Goal: Information Seeking & Learning: Learn about a topic

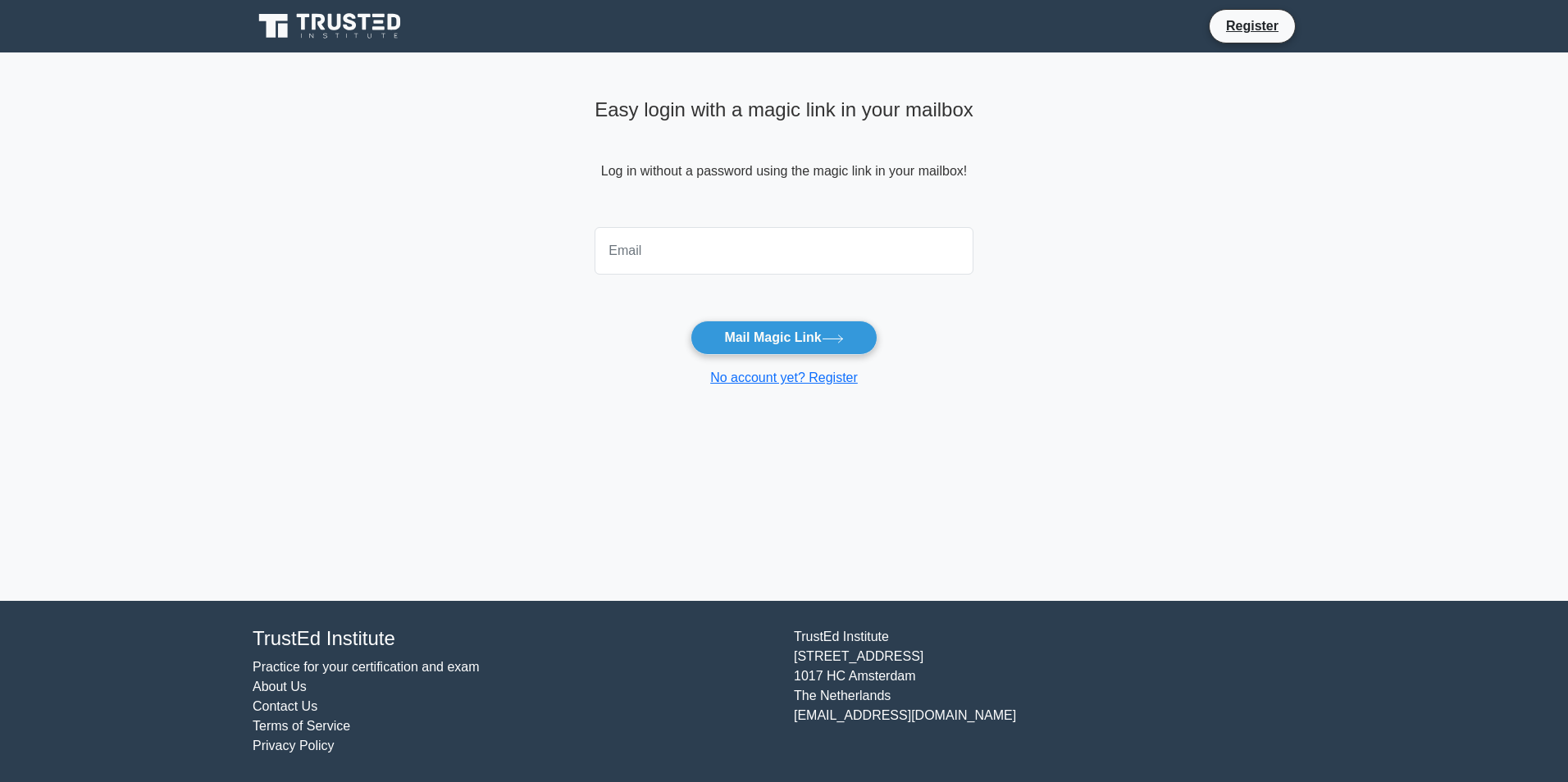
drag, startPoint x: 0, startPoint y: 0, endPoint x: 680, endPoint y: 232, distance: 718.5
click at [680, 232] on input "email" at bounding box center [784, 250] width 379 height 47
type input "to_guenther@web.de"
click at [733, 334] on button "Mail Magic Link" at bounding box center [784, 338] width 186 height 35
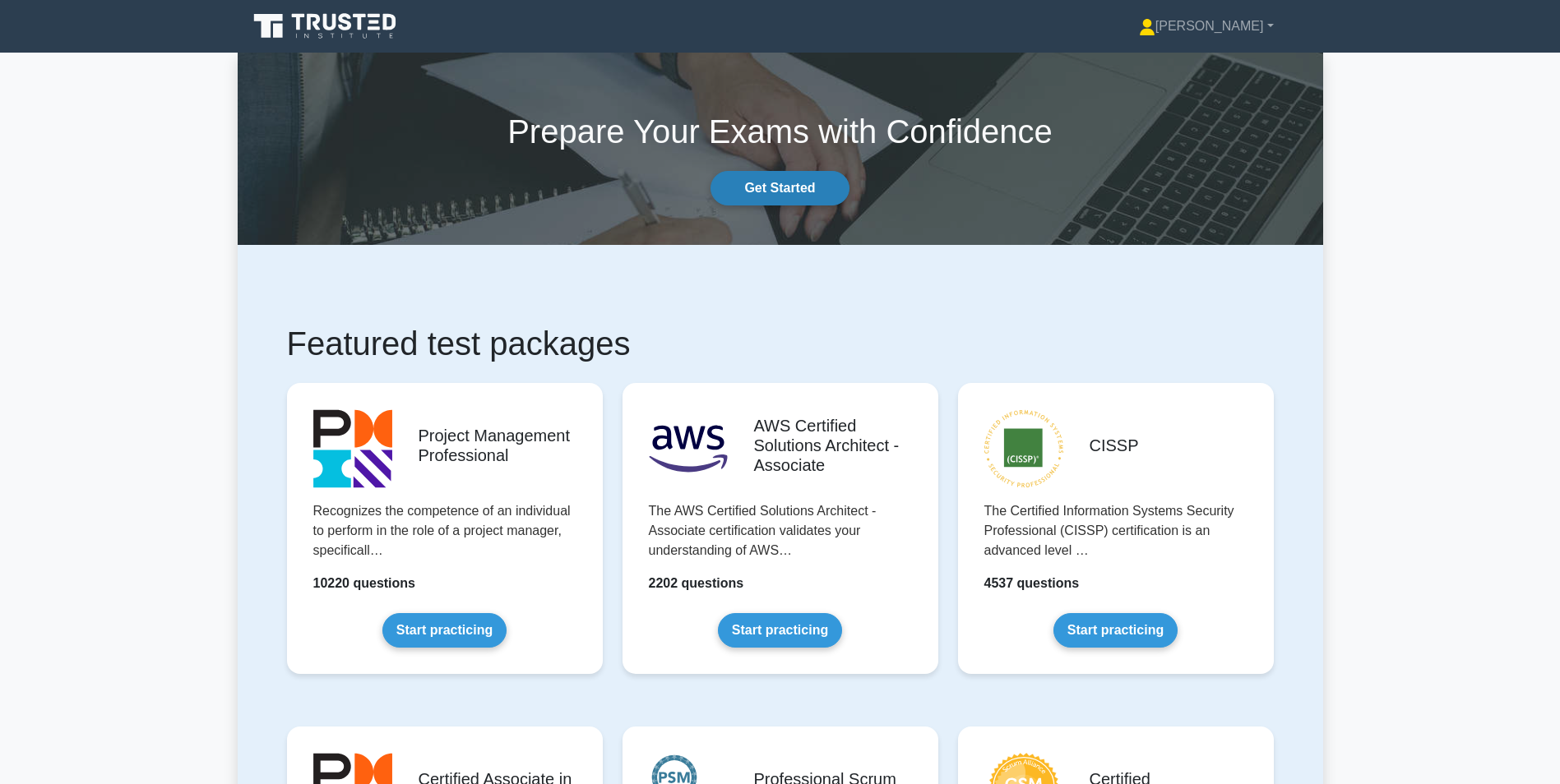
click at [814, 189] on link "Get Started" at bounding box center [780, 188] width 138 height 35
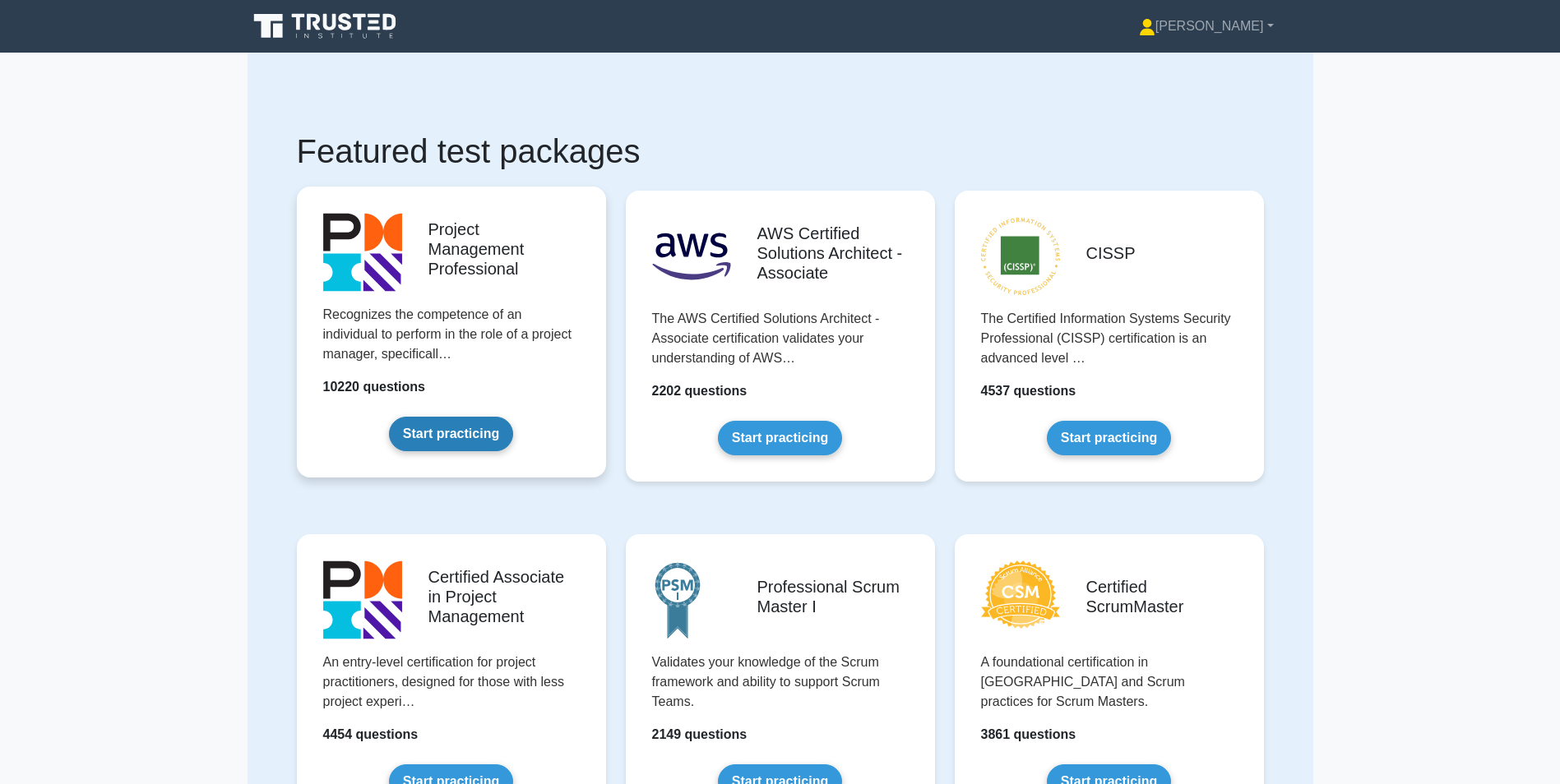
click at [480, 432] on link "Start practicing" at bounding box center [451, 434] width 124 height 35
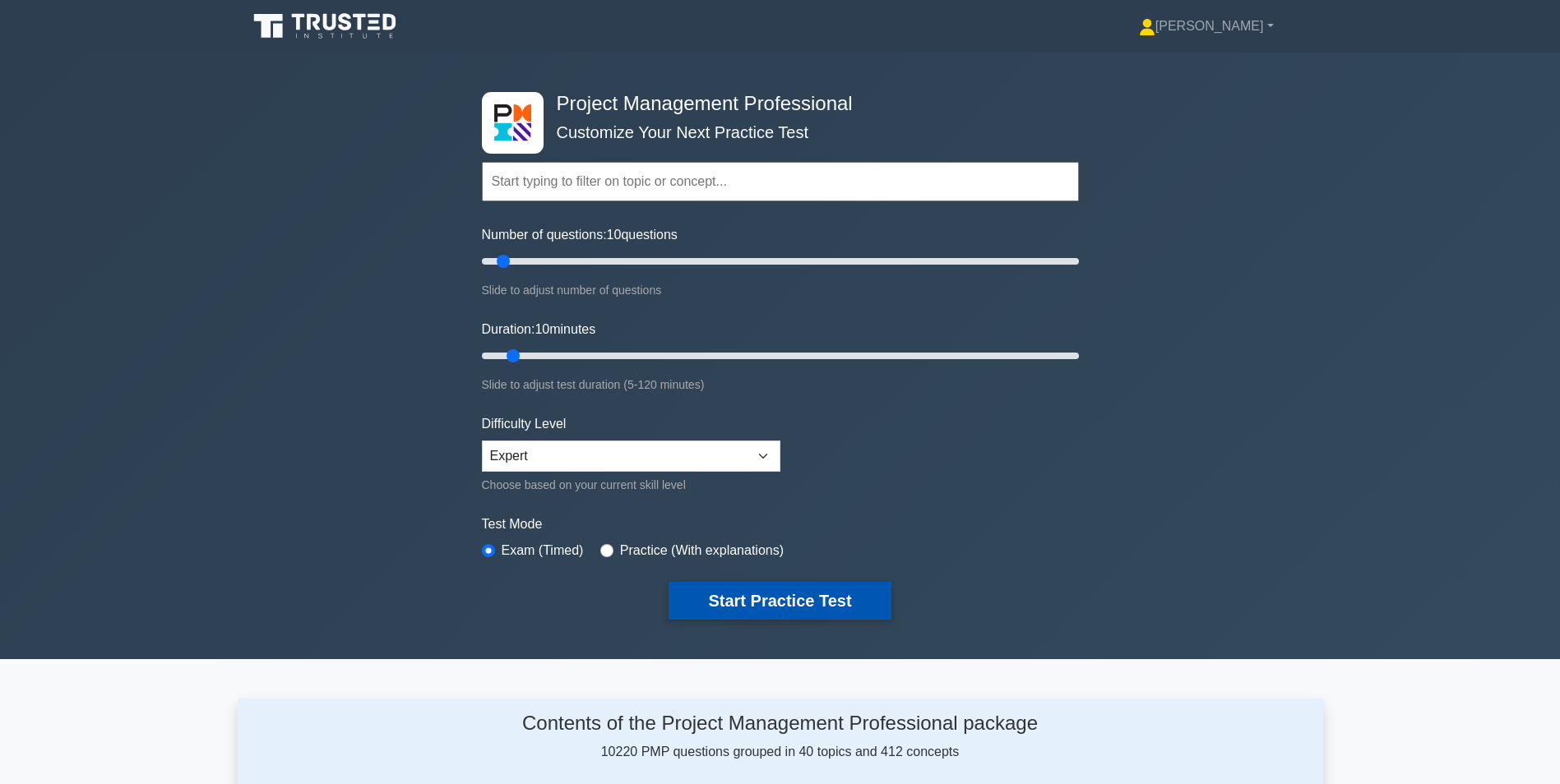
click at [805, 597] on button "Start Practice Test" at bounding box center [780, 600] width 222 height 38
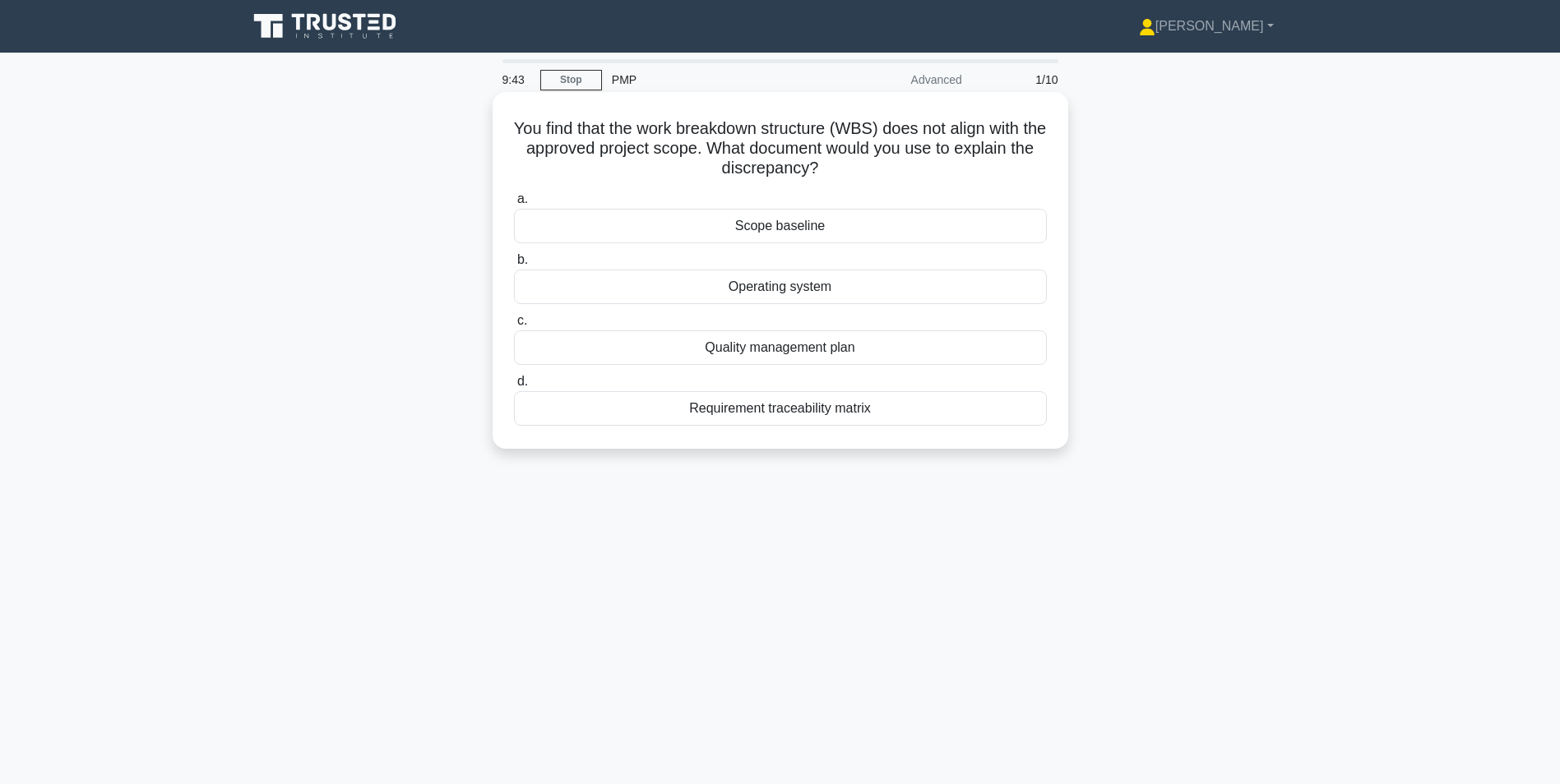
click at [777, 224] on div "Scope baseline" at bounding box center [780, 226] width 533 height 35
click at [514, 205] on input "a. Scope baseline" at bounding box center [514, 199] width 0 height 11
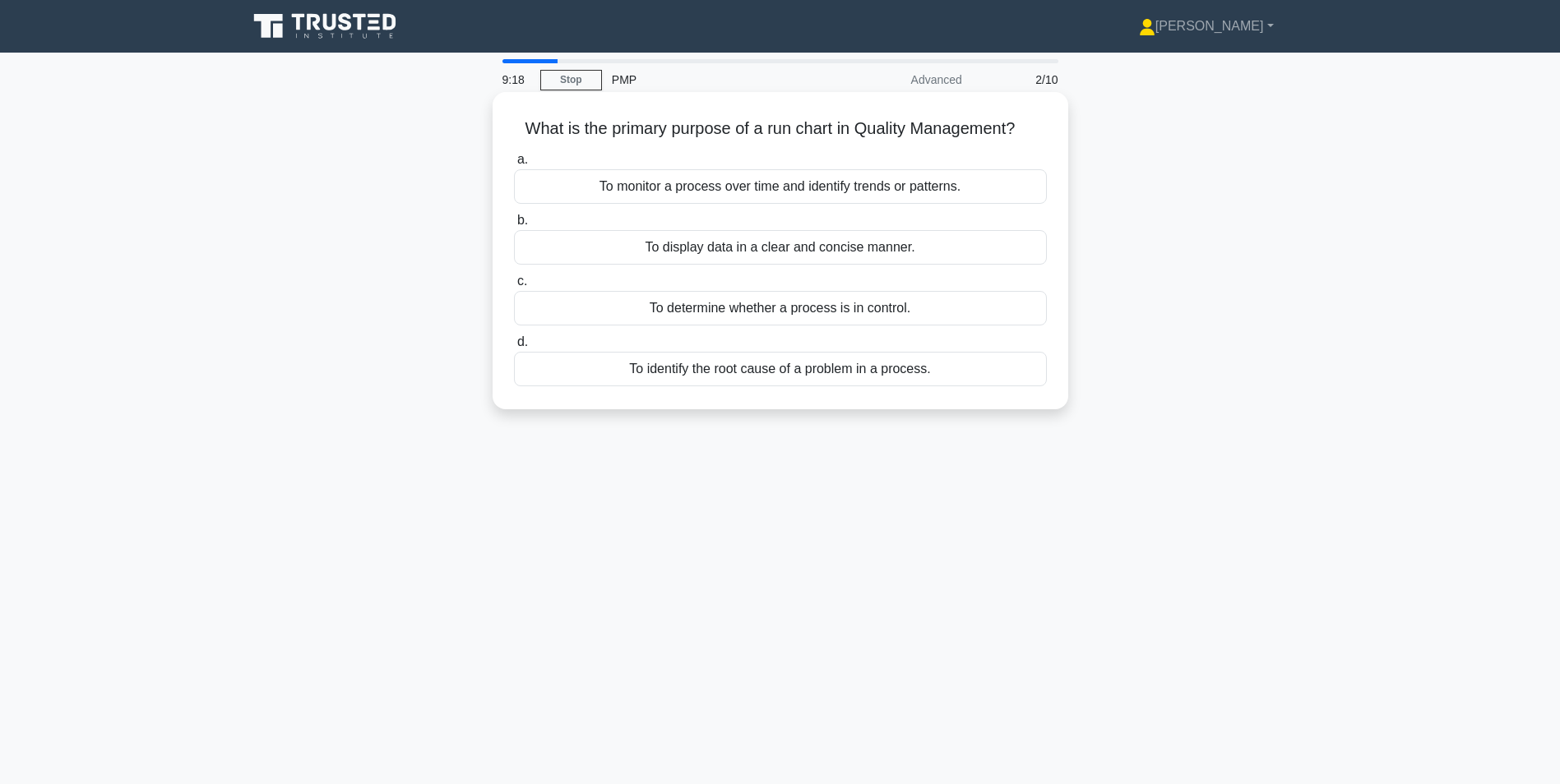
click at [907, 311] on div "To determine whether a process is in control." at bounding box center [780, 309] width 533 height 35
click at [514, 287] on input "c. To determine whether a process is in control." at bounding box center [514, 281] width 0 height 11
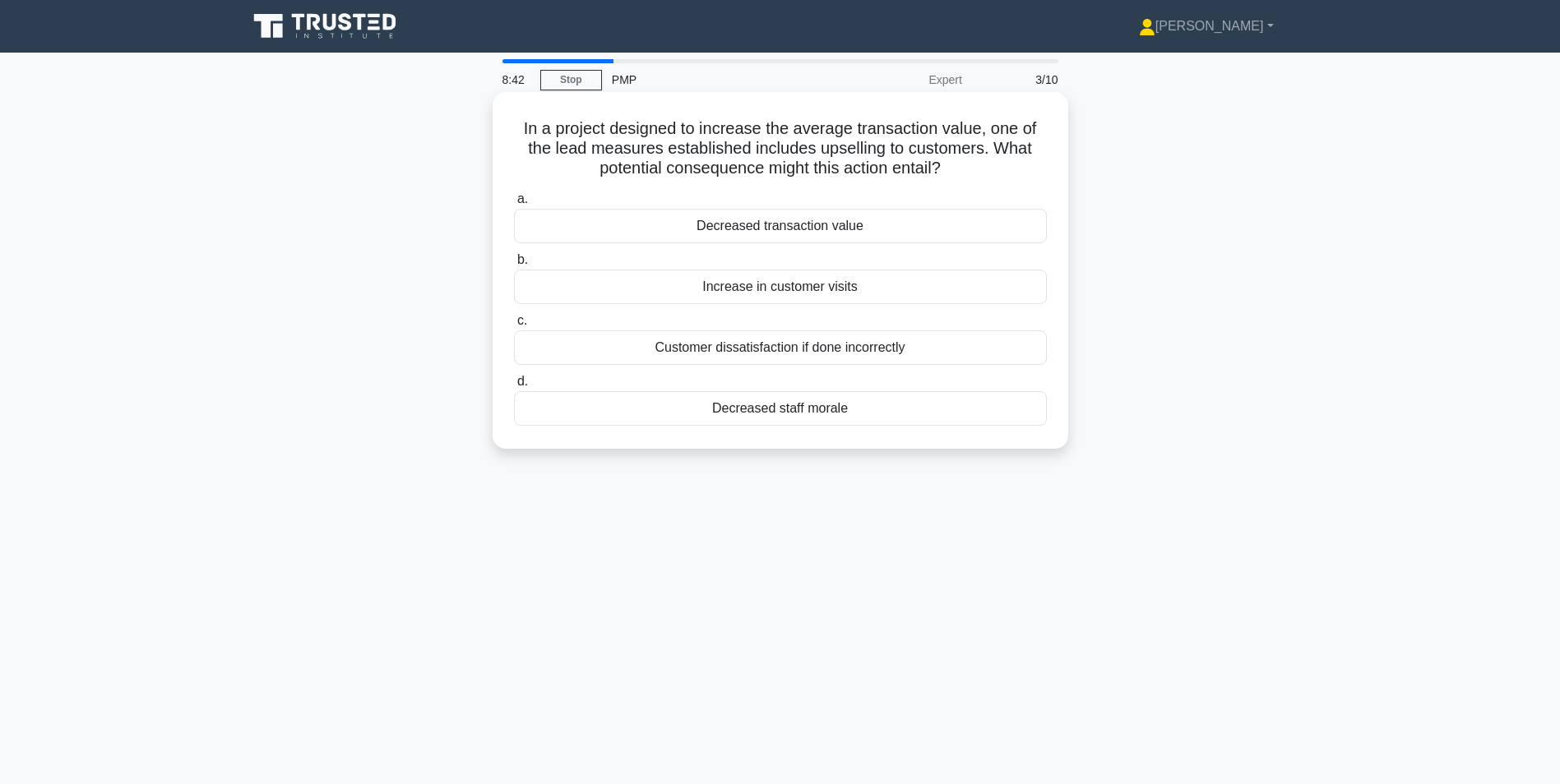
click at [880, 363] on div "Customer dissatisfaction if done incorrectly" at bounding box center [780, 348] width 533 height 35
click at [514, 326] on input "c. Customer dissatisfaction if done incorrectly" at bounding box center [514, 321] width 0 height 11
click at [977, 358] on div "determine corrective or preventive actions" at bounding box center [780, 348] width 533 height 35
click at [514, 326] on input "c. determine corrective or preventive actions" at bounding box center [514, 321] width 0 height 11
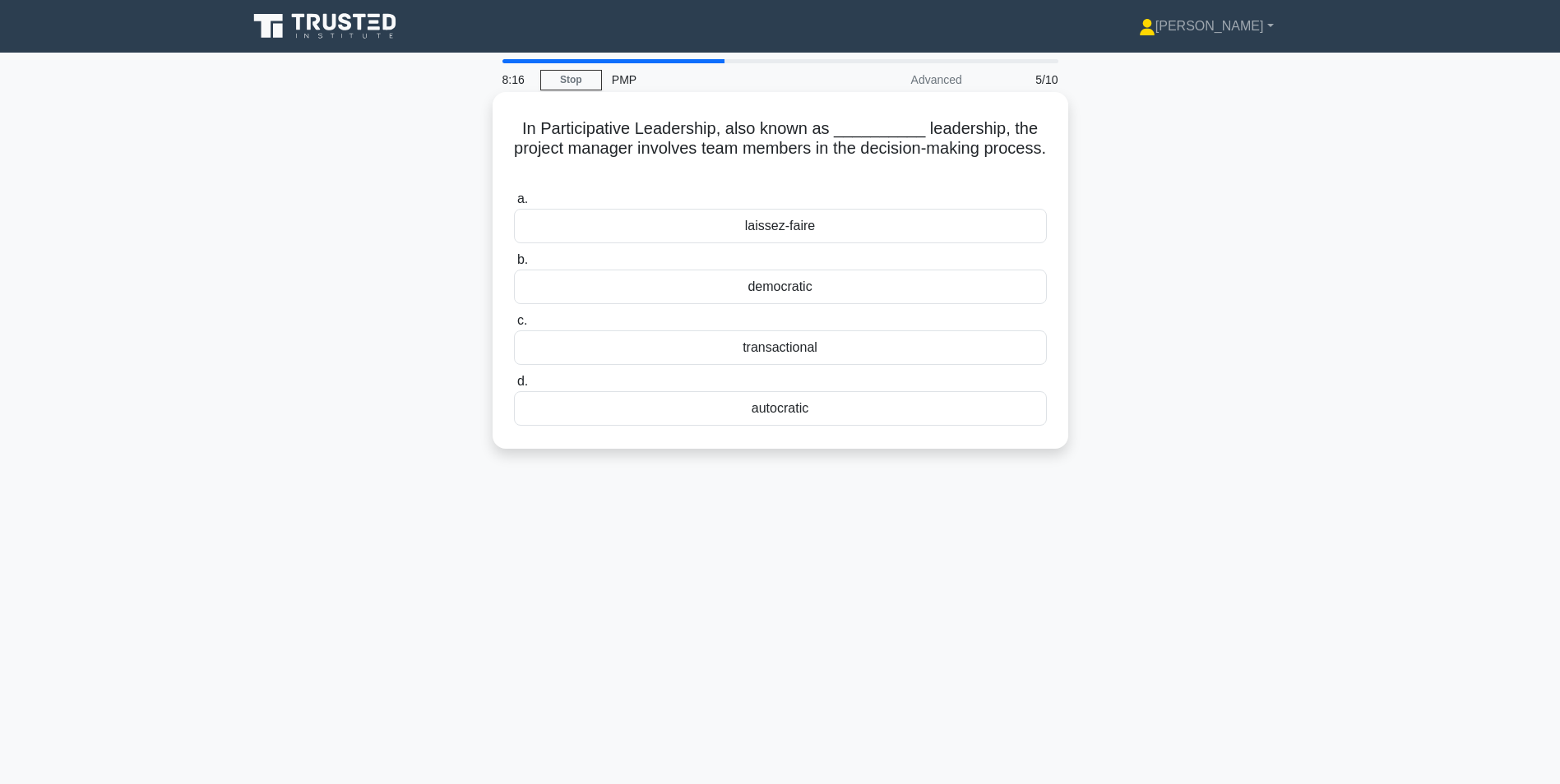
click at [864, 288] on div "democratic" at bounding box center [780, 288] width 533 height 35
click at [514, 265] on input "b. democratic" at bounding box center [514, 259] width 0 height 11
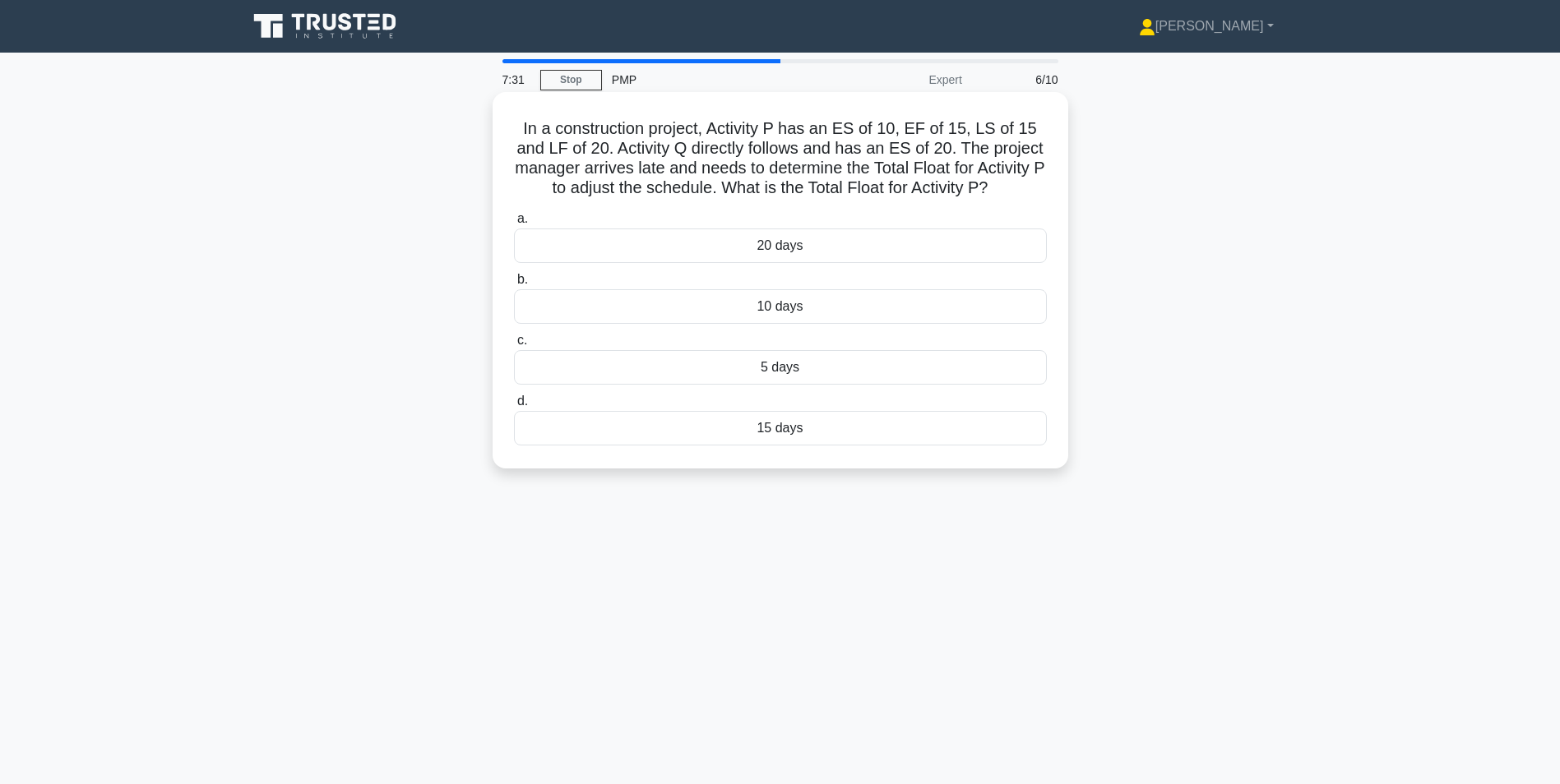
click at [855, 376] on div "5 days" at bounding box center [780, 368] width 533 height 35
click at [514, 346] on input "c. 5 days" at bounding box center [514, 340] width 0 height 11
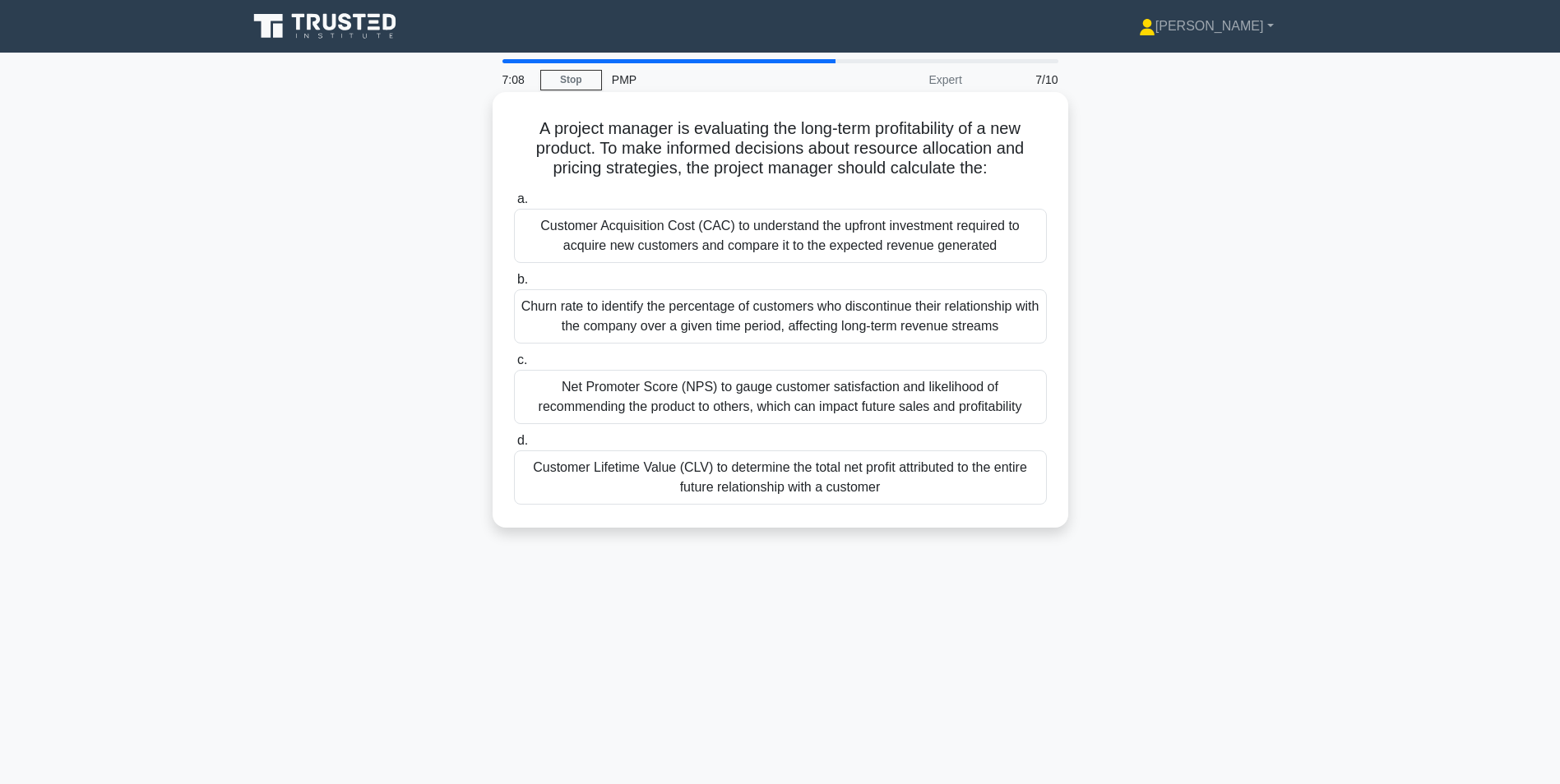
click at [875, 492] on div "Customer Lifetime Value (CLV) to determine the total net profit attributed to t…" at bounding box center [780, 478] width 533 height 54
click at [514, 447] on input "d. Customer Lifetime Value (CLV) to determine the total net profit attributed t…" at bounding box center [514, 441] width 0 height 11
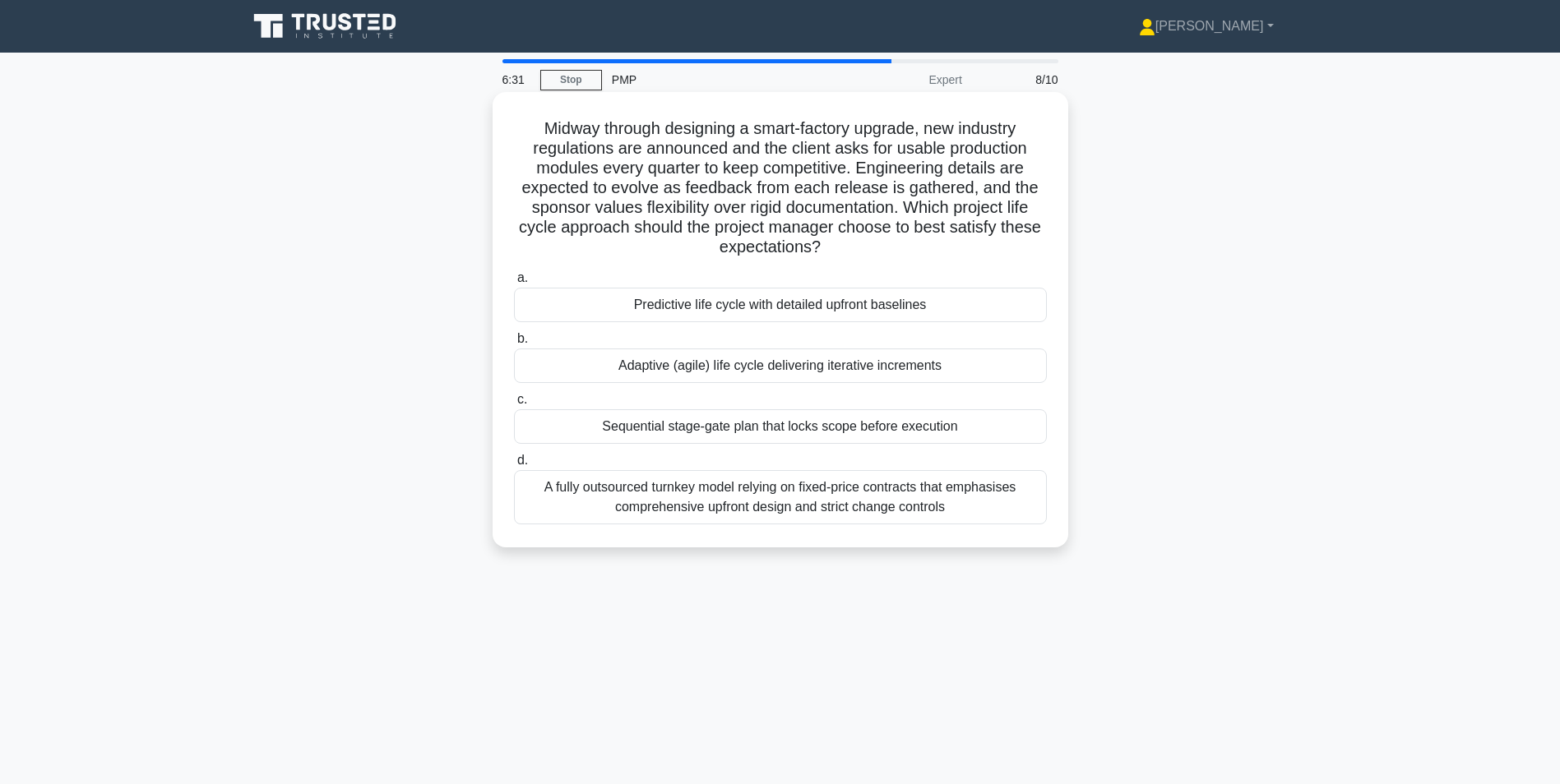
click at [876, 358] on div "Adaptive (agile) life cycle delivering iterative increments" at bounding box center [780, 366] width 533 height 35
click at [514, 345] on input "b. Adaptive (agile) life cycle delivering iterative increments" at bounding box center [514, 339] width 0 height 11
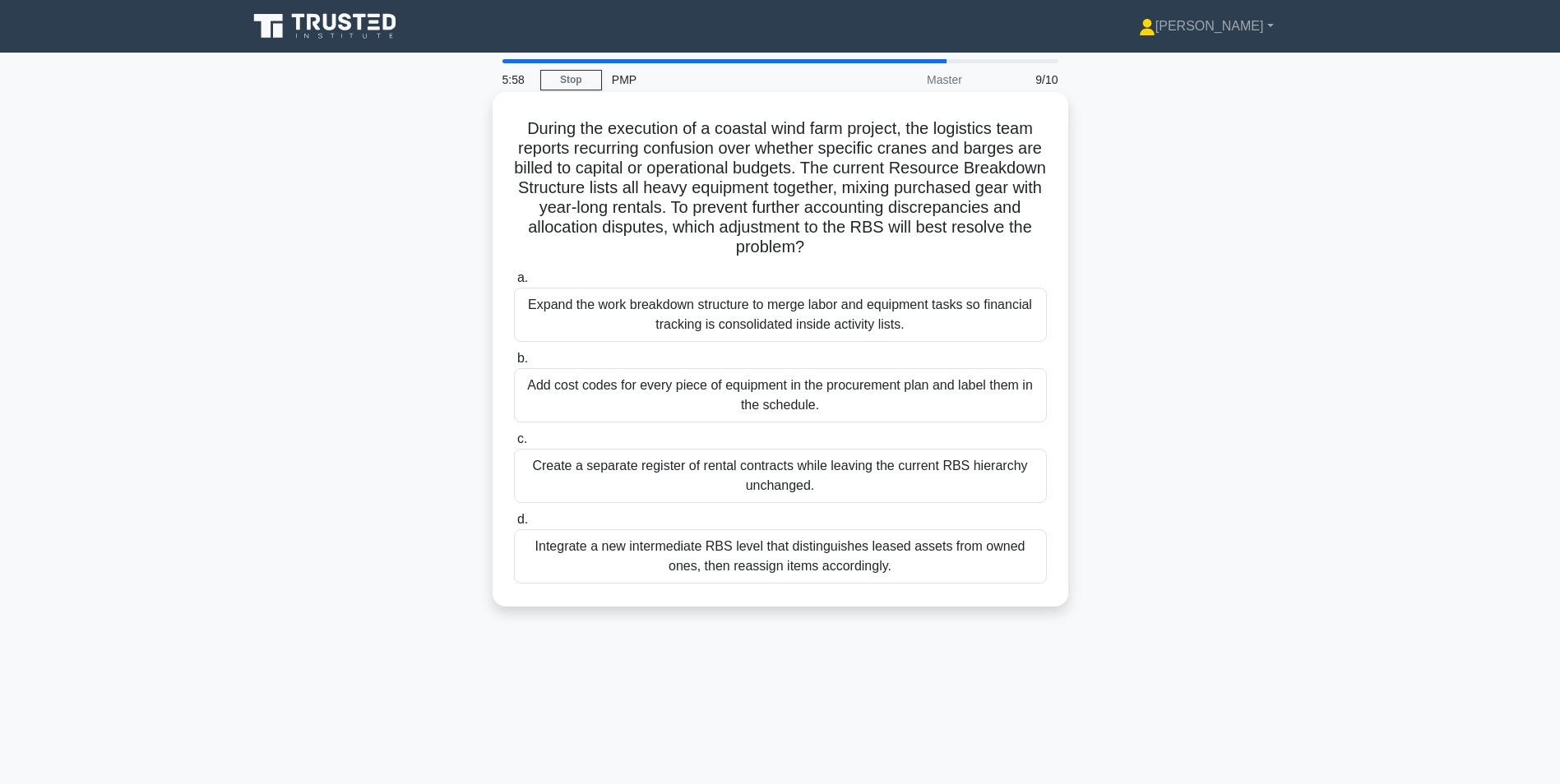
click at [698, 545] on div "Integrate a new intermediate RBS level that distinguishes leased assets from ow…" at bounding box center [780, 557] width 533 height 54
click at [514, 526] on input "d. Integrate a new intermediate RBS level that distinguishes leased assets from…" at bounding box center [514, 520] width 0 height 11
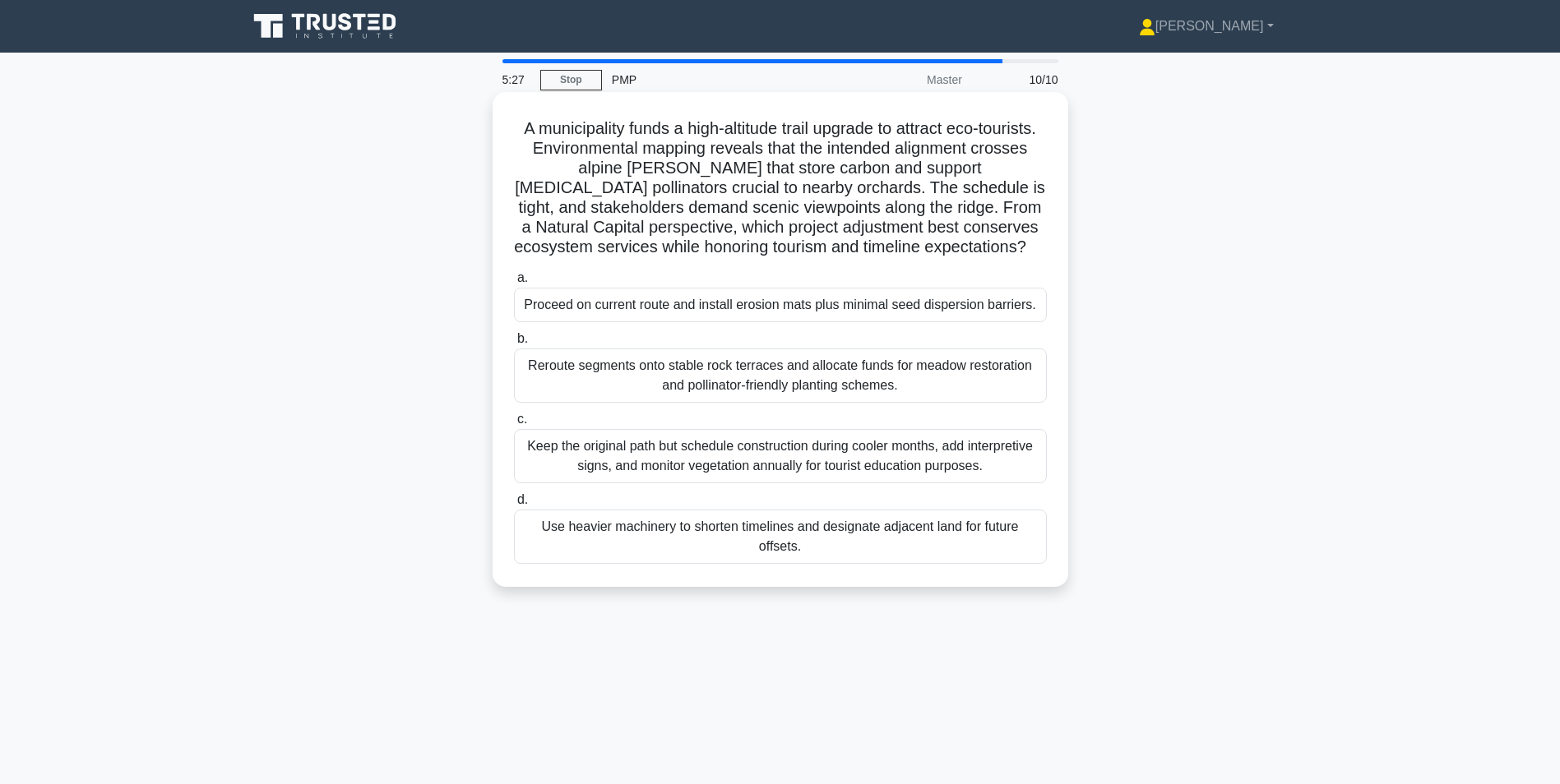
click at [878, 397] on div "Reroute segments onto stable rock terraces and allocate funds for meadow restor…" at bounding box center [780, 376] width 533 height 54
click at [514, 345] on input "b. Reroute segments onto stable rock terraces and allocate funds for meadow res…" at bounding box center [514, 339] width 0 height 11
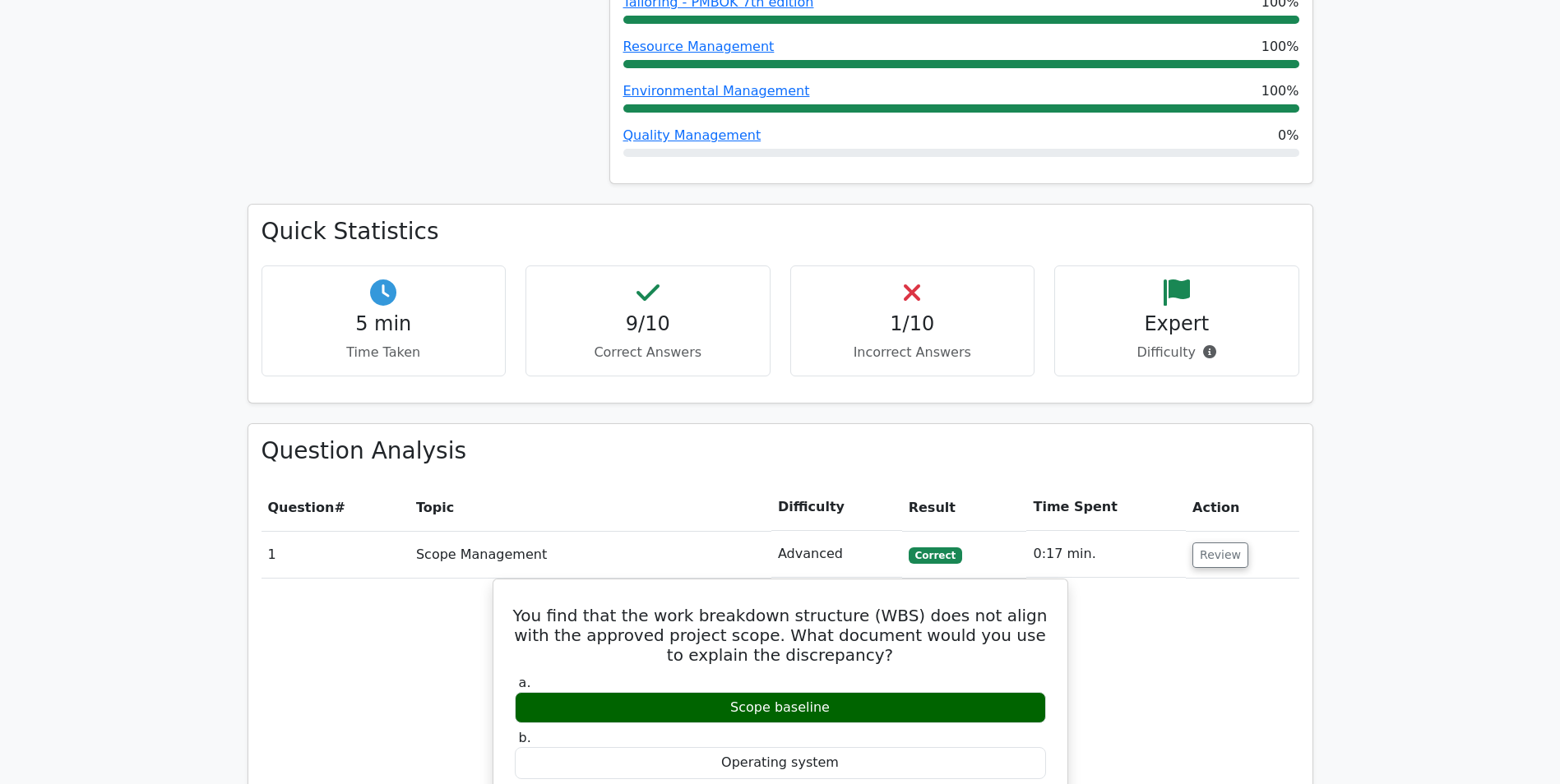
scroll to position [586, 0]
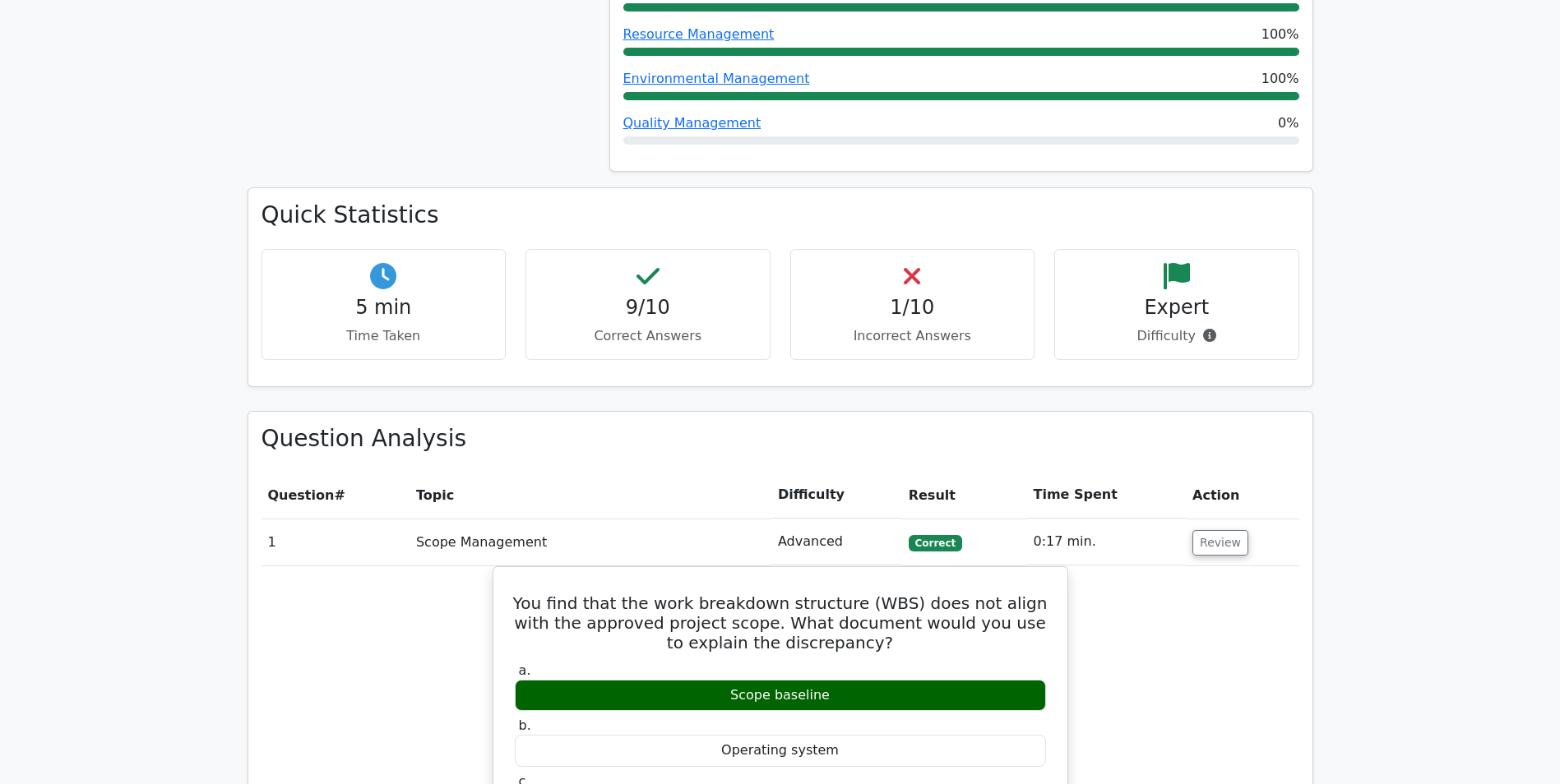
click at [973, 319] on h4 "1/10" at bounding box center [913, 308] width 217 height 24
click at [934, 315] on h4 "1/10" at bounding box center [913, 308] width 217 height 24
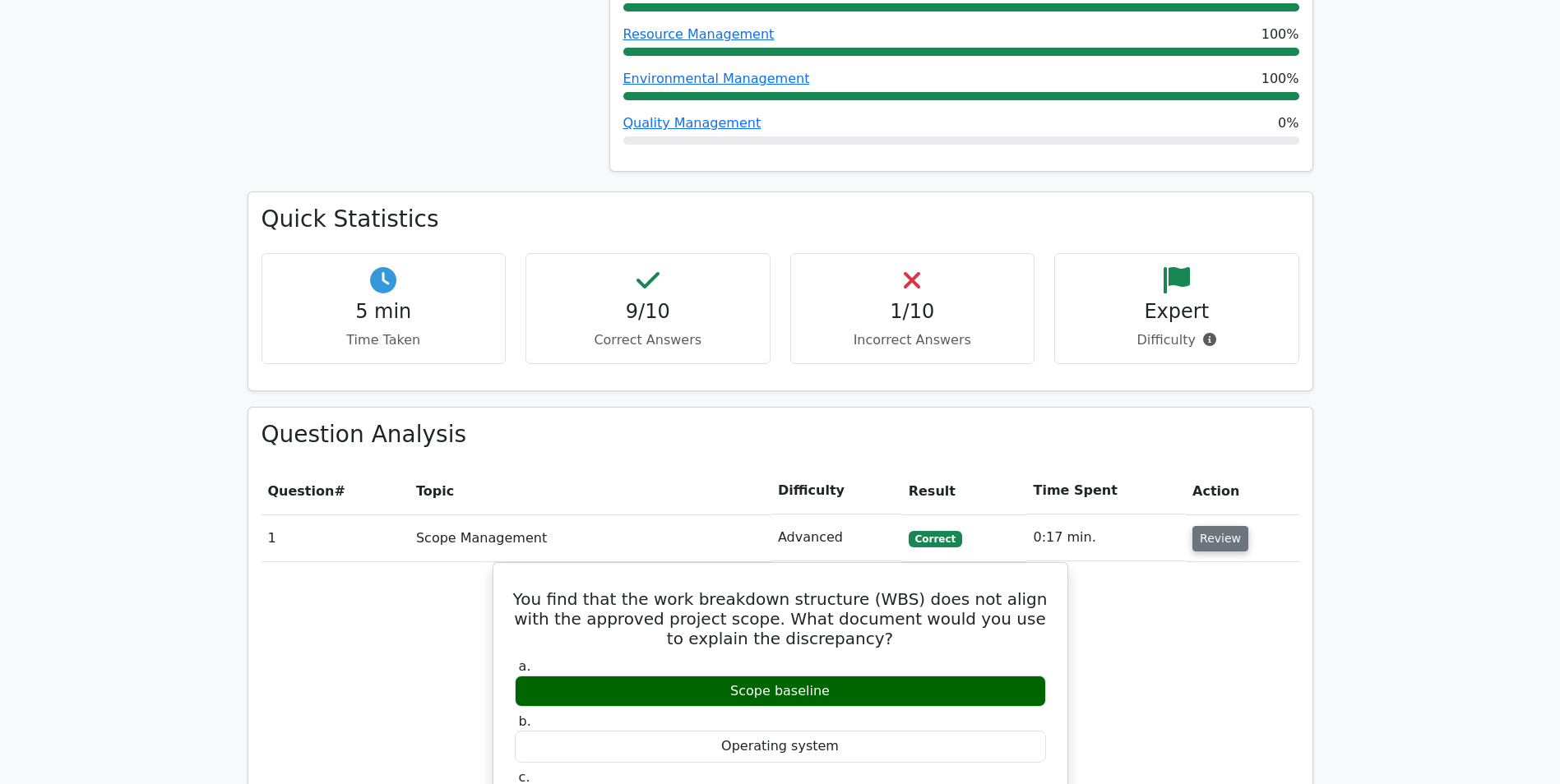
click at [1206, 543] on button "Review" at bounding box center [1221, 539] width 56 height 25
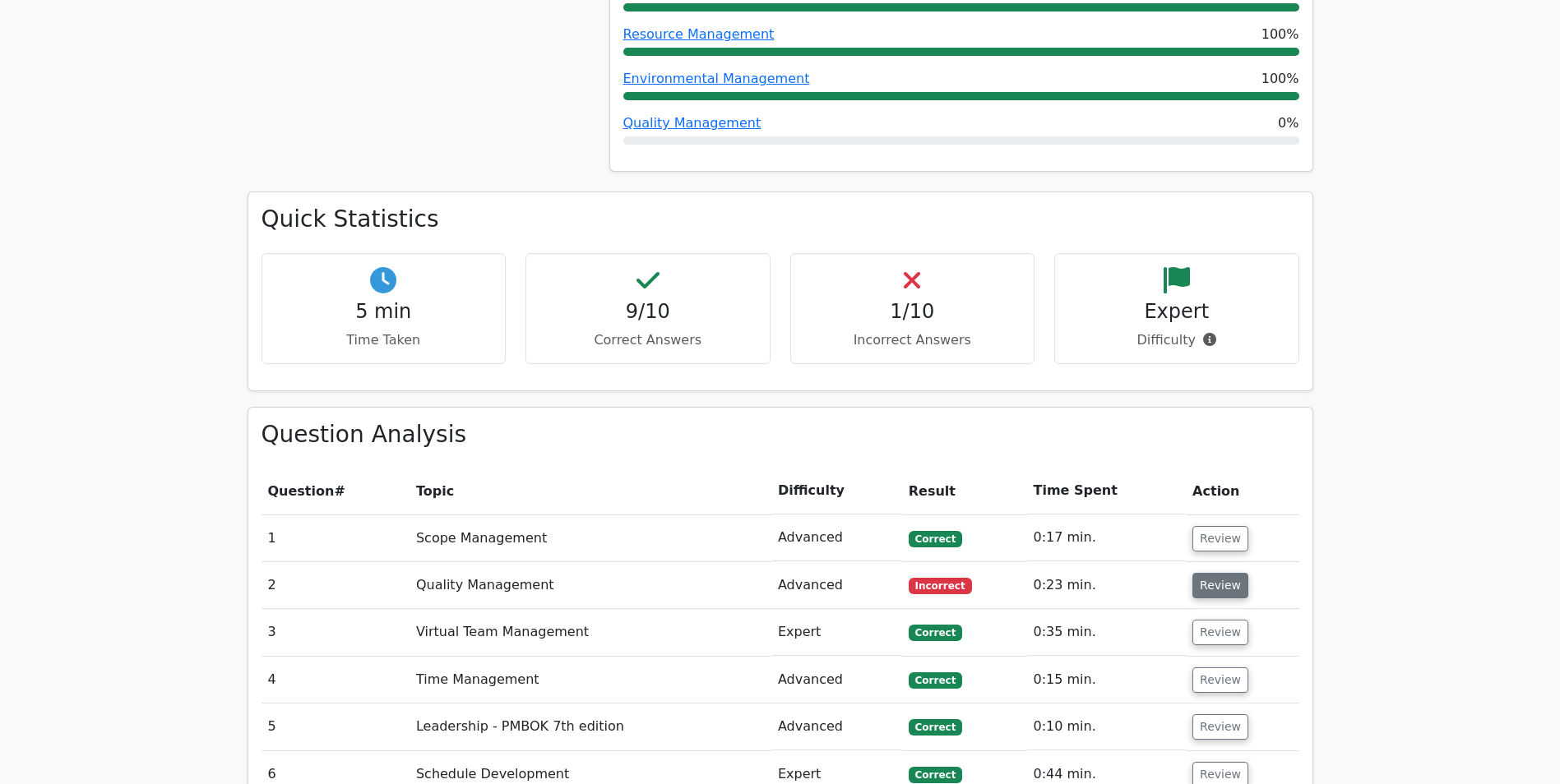
click at [1223, 588] on button "Review" at bounding box center [1221, 586] width 56 height 25
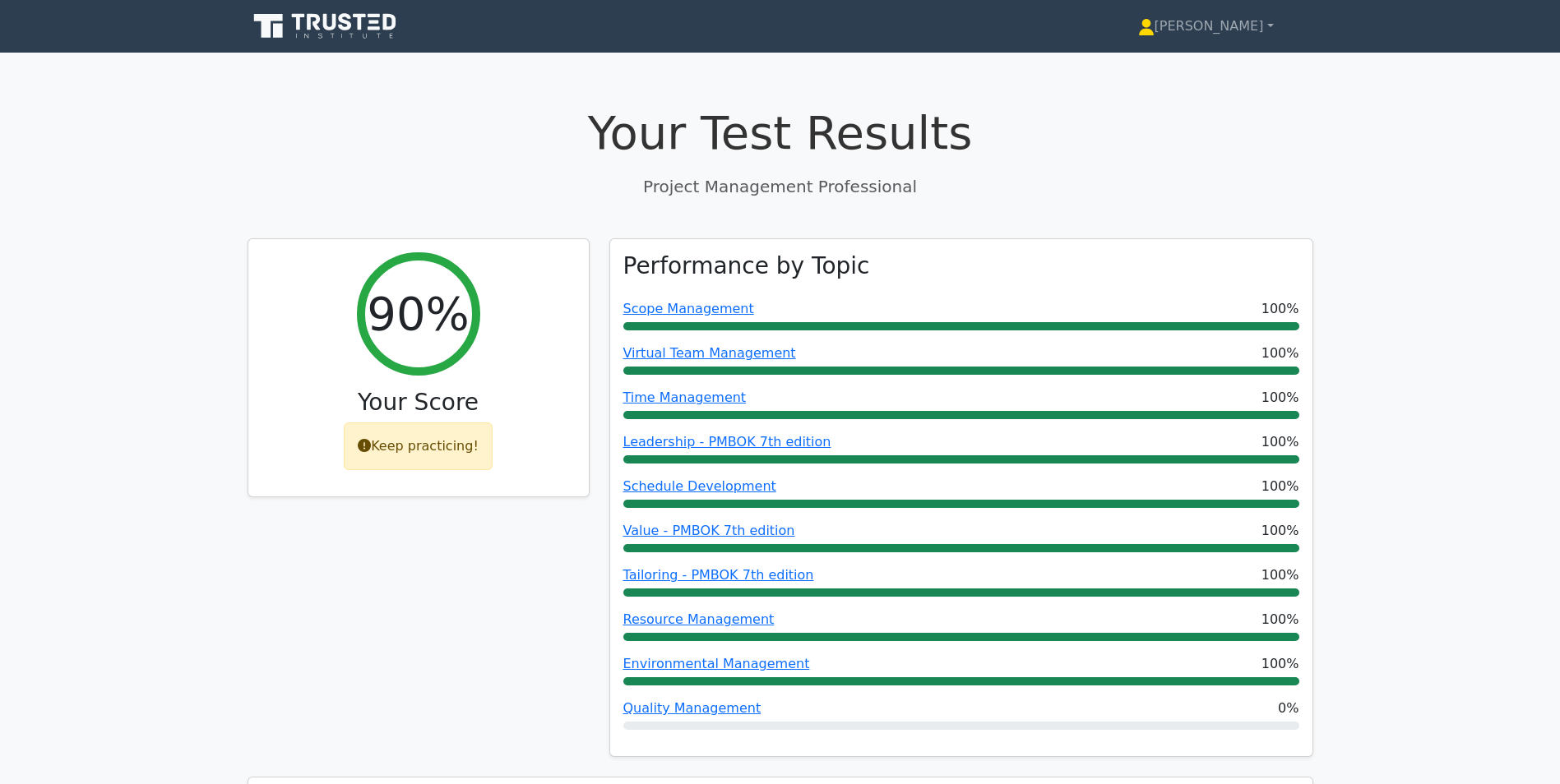
scroll to position [1772, 0]
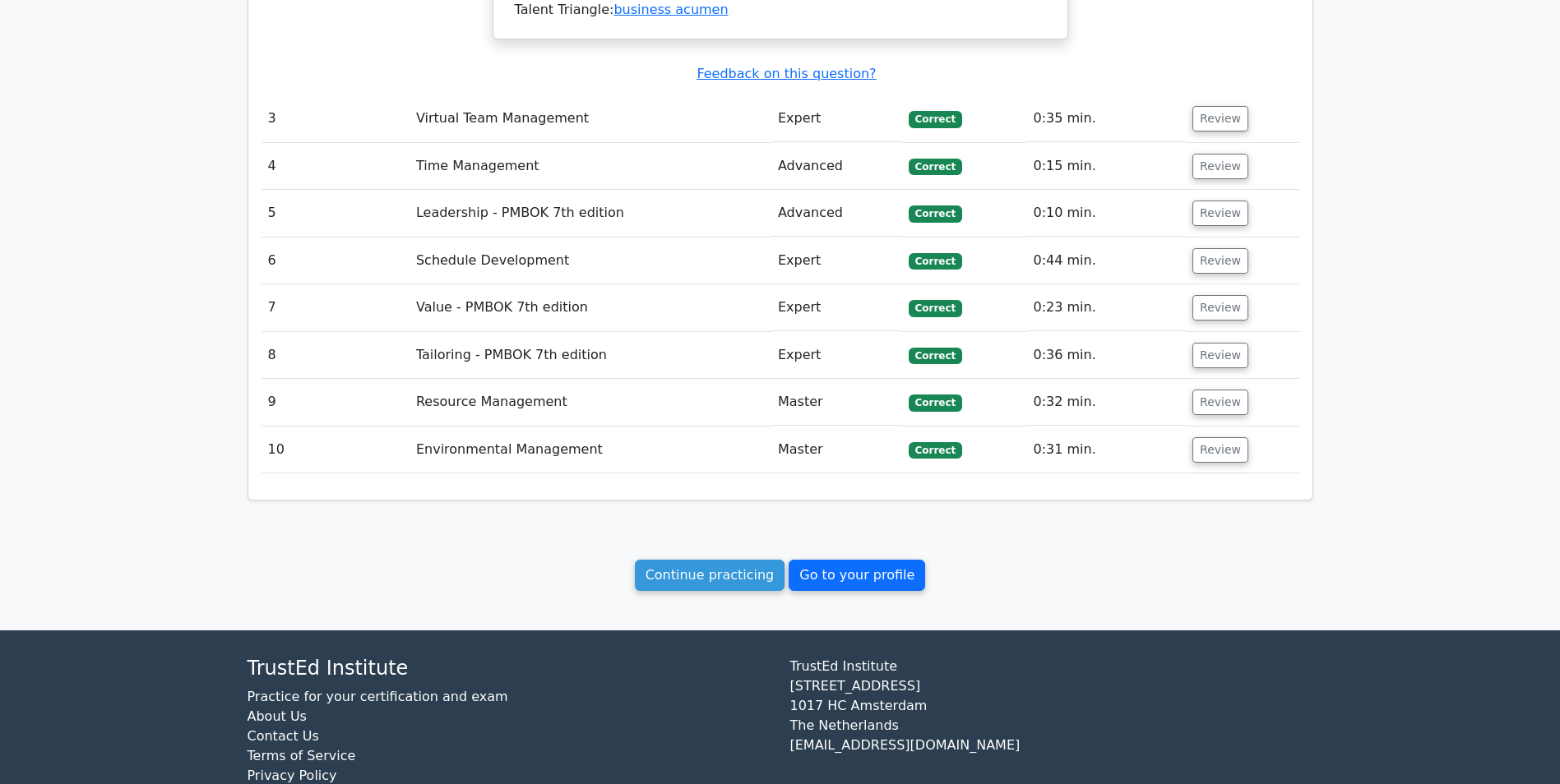
click at [859, 560] on link "Go to your profile" at bounding box center [857, 575] width 136 height 31
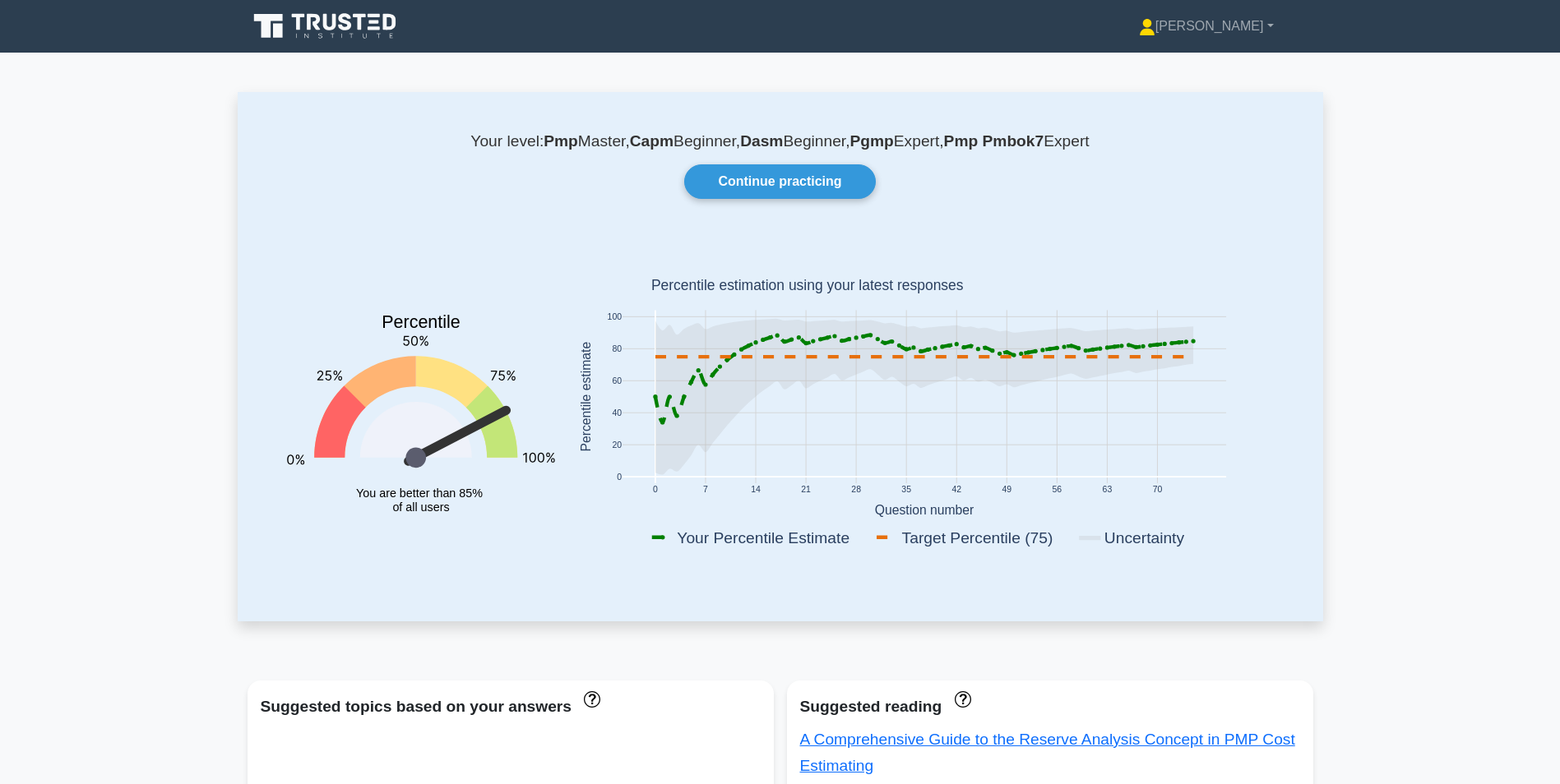
scroll to position [686, 0]
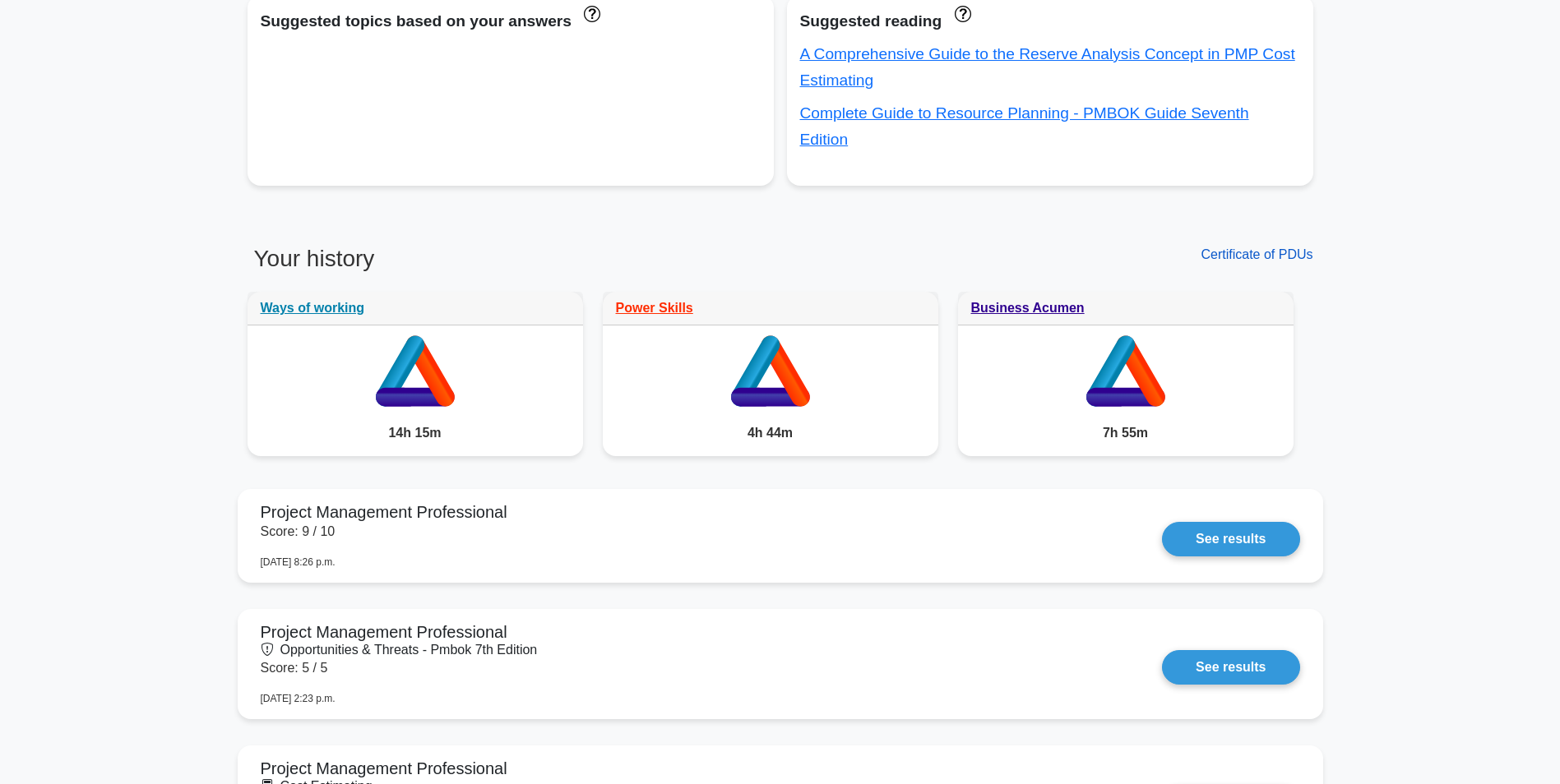
click at [1237, 248] on link "Certificate of PDUs" at bounding box center [1257, 255] width 112 height 14
